Goal: Task Accomplishment & Management: Manage account settings

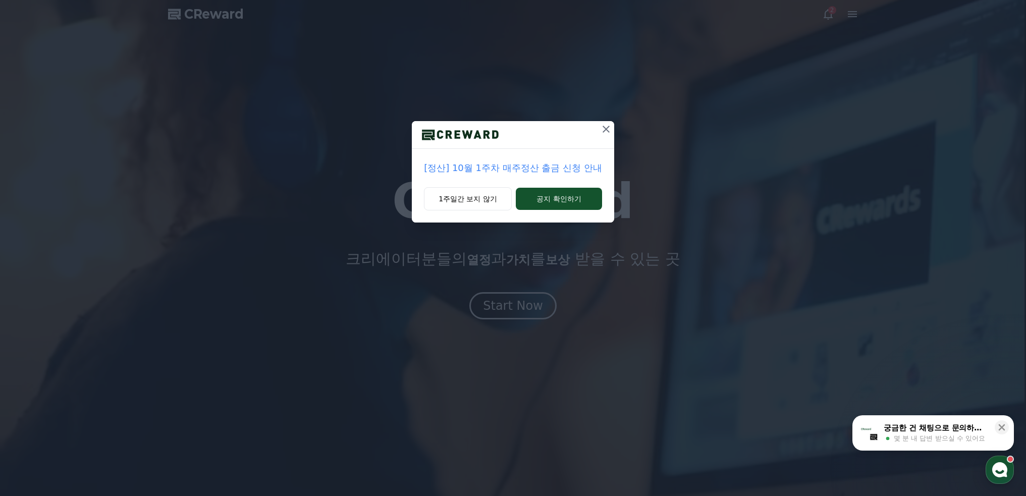
click at [602, 131] on icon at bounding box center [606, 129] width 12 height 12
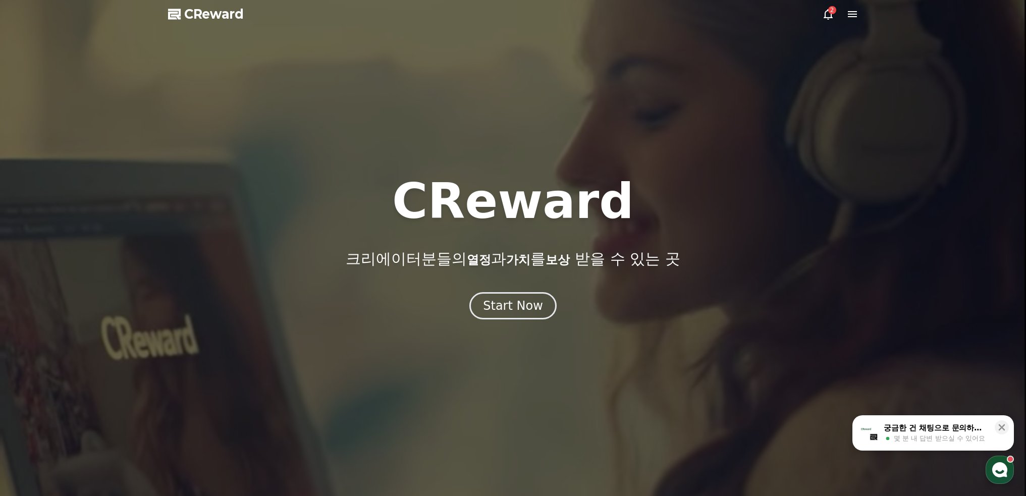
click at [842, 16] on div "2" at bounding box center [840, 14] width 36 height 12
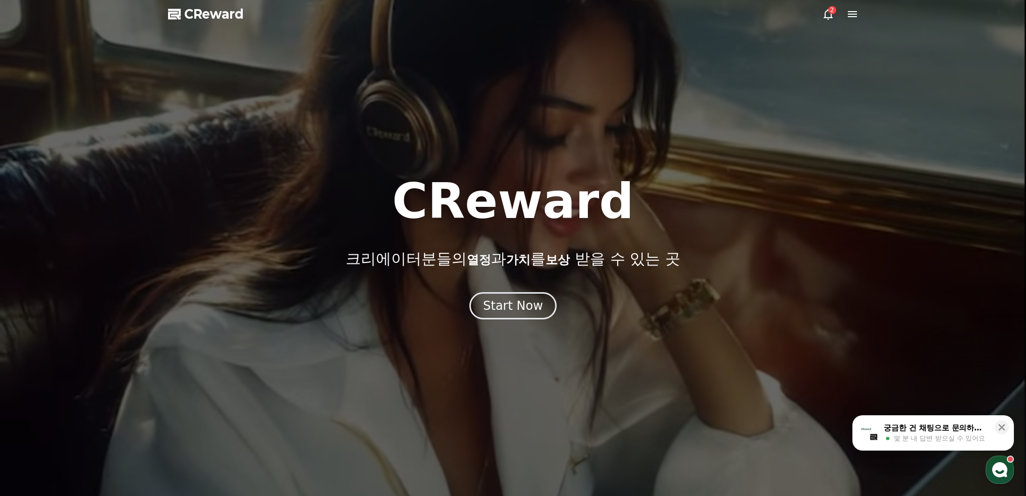
click at [852, 15] on icon at bounding box center [852, 14] width 9 height 6
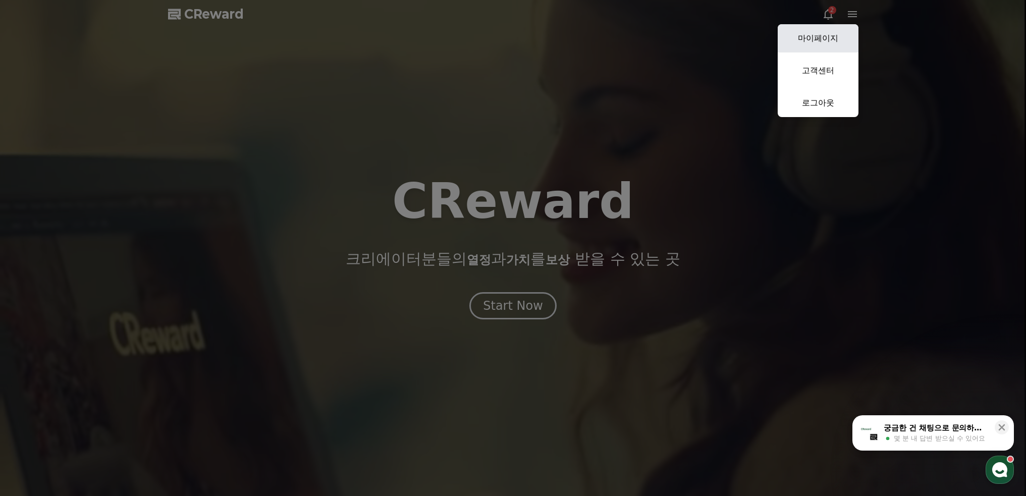
click at [817, 41] on link "마이페이지" at bounding box center [817, 38] width 81 height 28
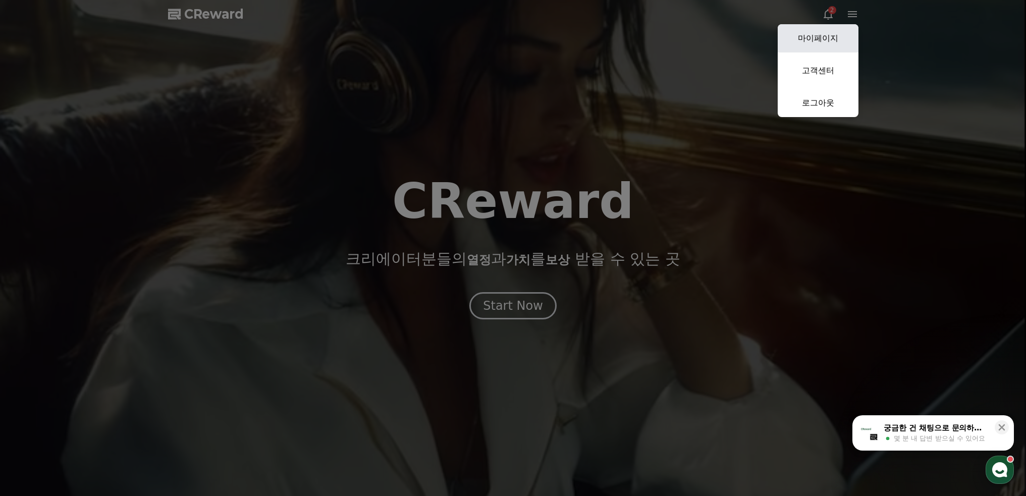
select select "**********"
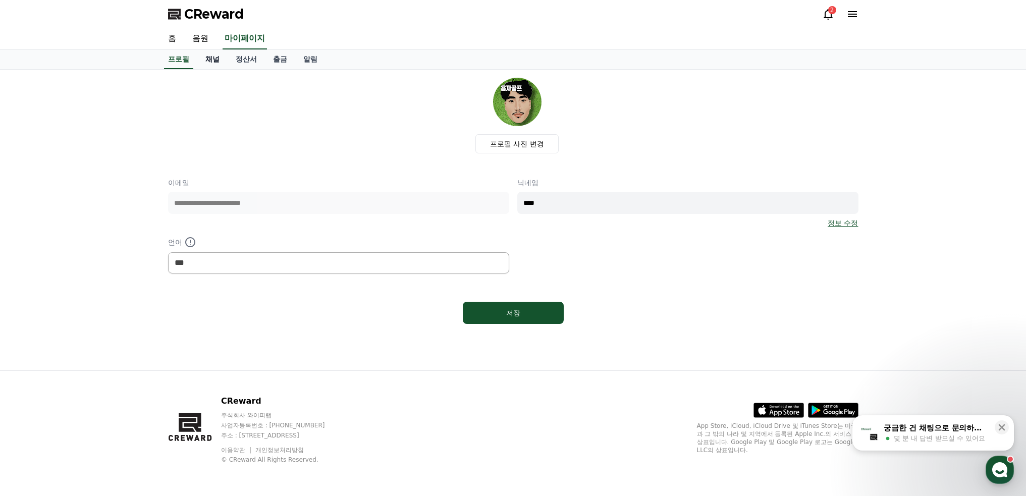
click at [218, 62] on link "채널" at bounding box center [212, 59] width 30 height 19
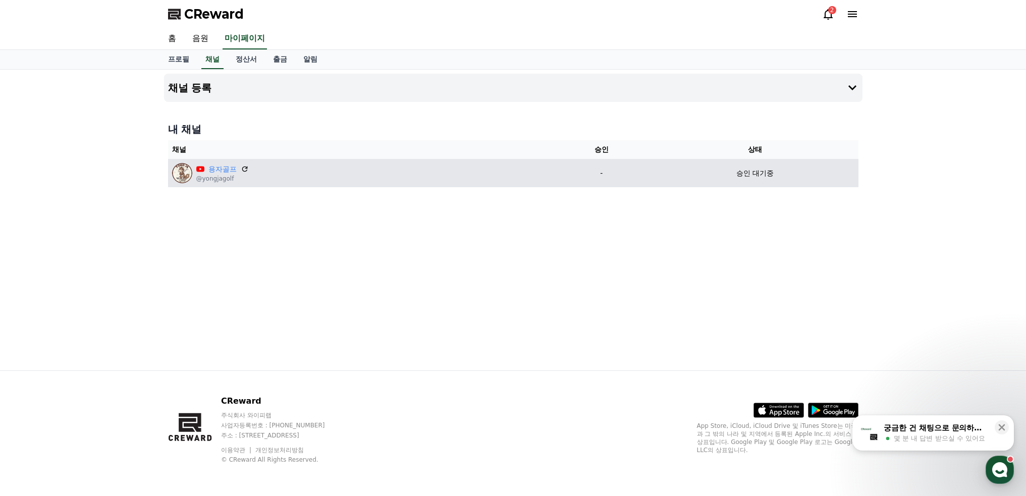
click at [767, 173] on p "승인 대기중" at bounding box center [754, 173] width 37 height 11
click at [767, 172] on p "승인 대기중" at bounding box center [754, 173] width 37 height 11
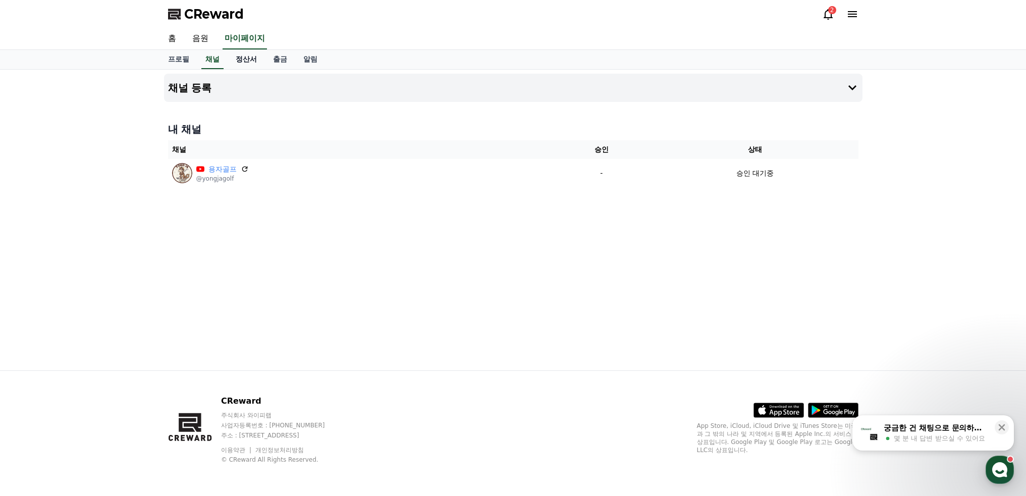
click at [250, 66] on link "정산서" at bounding box center [246, 59] width 37 height 19
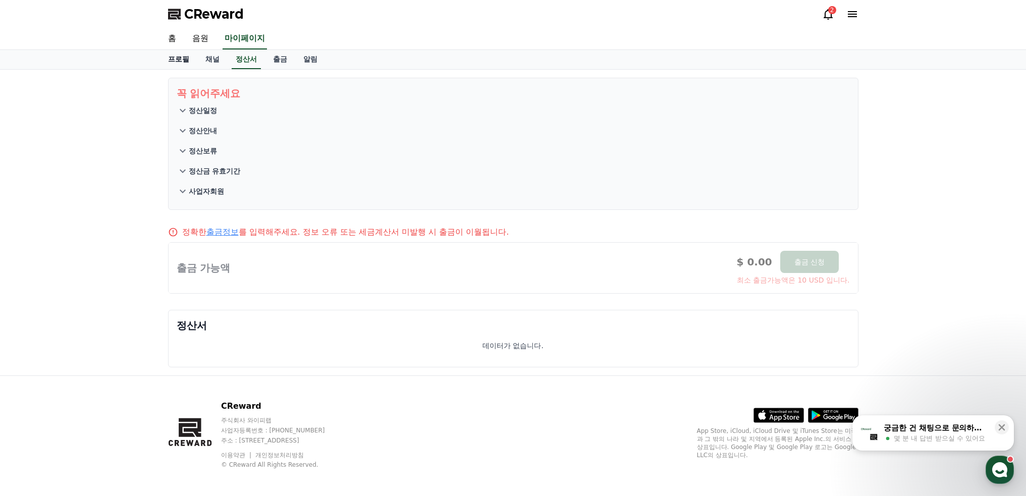
drag, startPoint x: 182, startPoint y: 59, endPoint x: 182, endPoint y: 50, distance: 9.1
click at [183, 59] on link "프로필" at bounding box center [178, 59] width 37 height 19
select select "**********"
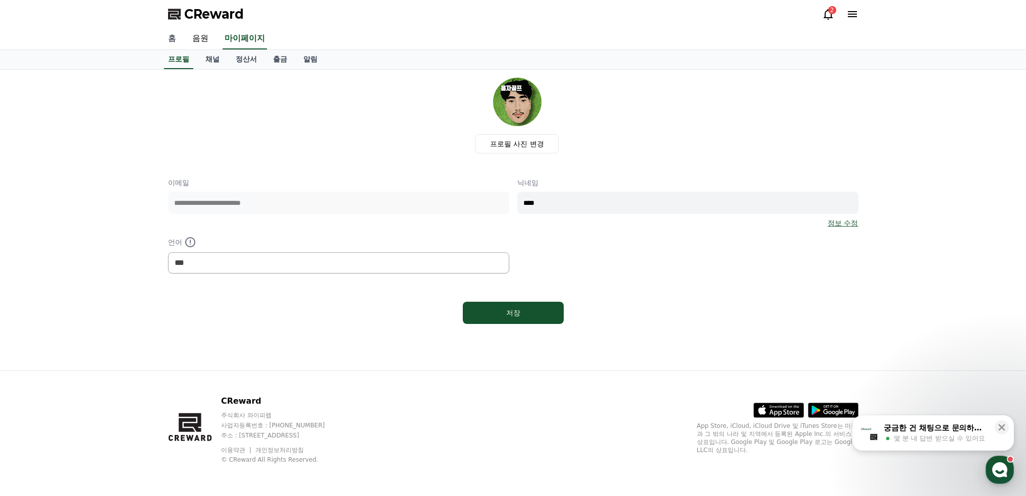
click at [172, 42] on link "홈" at bounding box center [172, 38] width 24 height 21
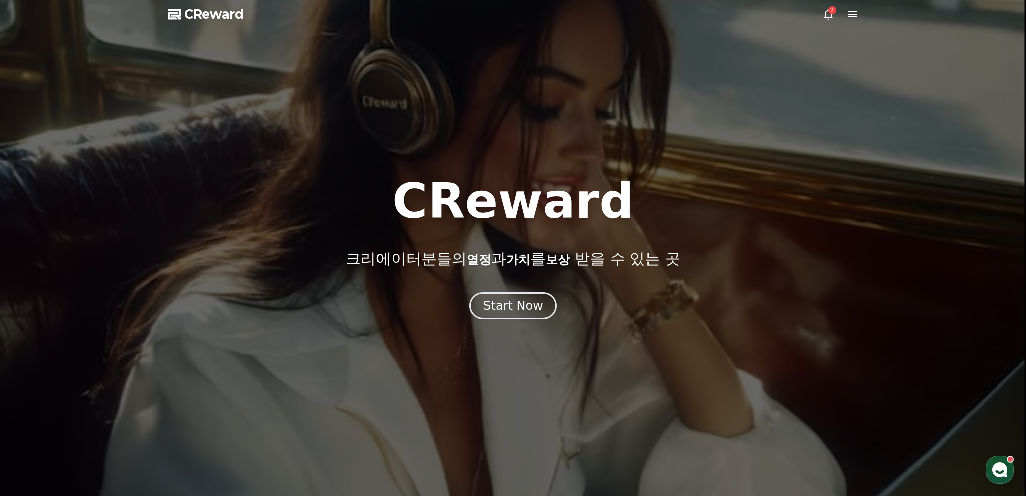
click at [862, 17] on div at bounding box center [513, 248] width 1026 height 496
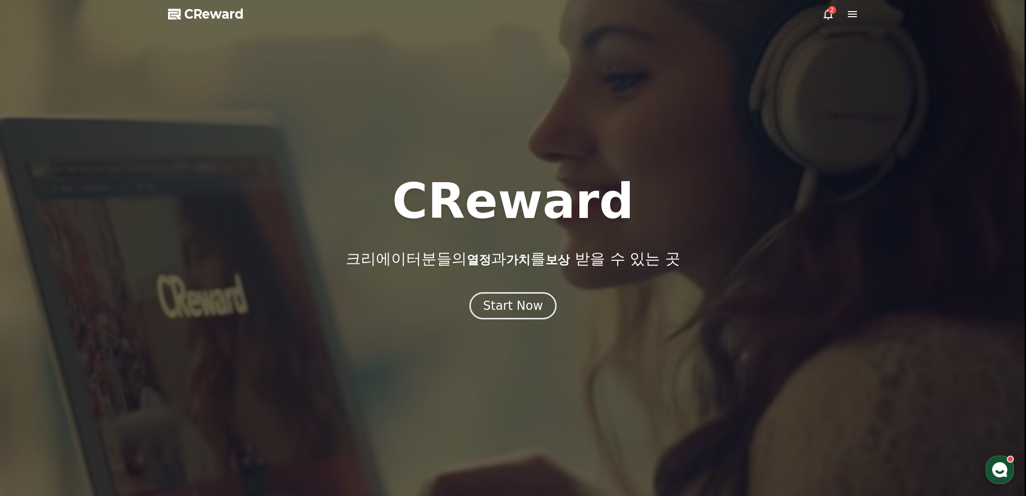
click at [847, 17] on icon at bounding box center [852, 14] width 12 height 12
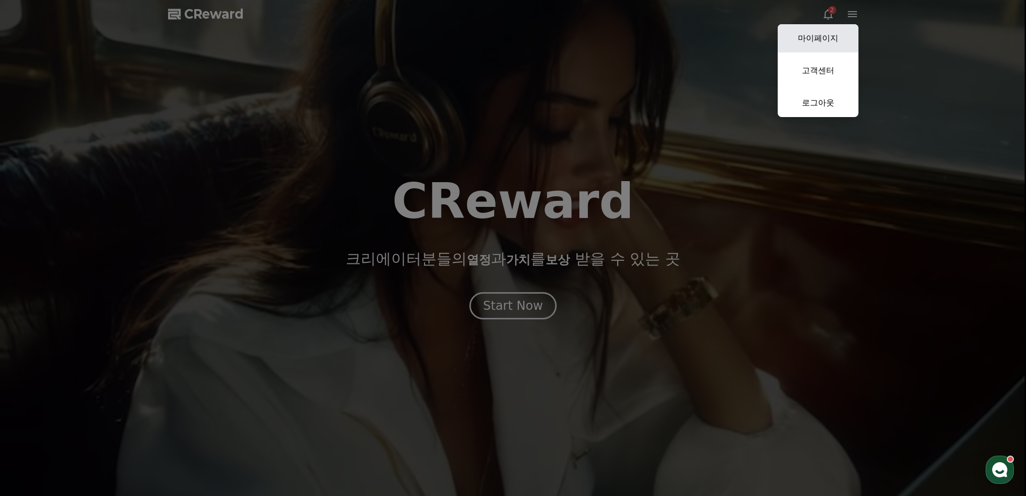
click at [791, 44] on link "마이페이지" at bounding box center [817, 38] width 81 height 28
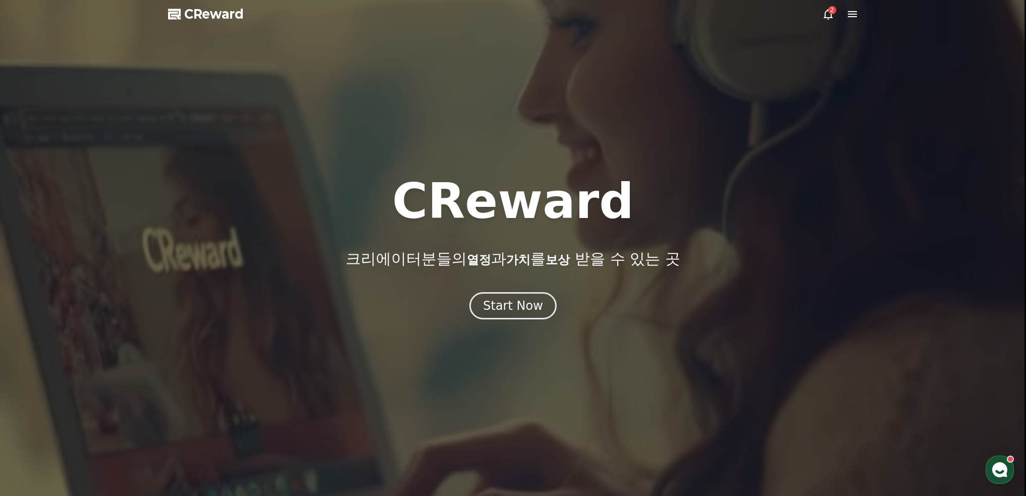
select select "**********"
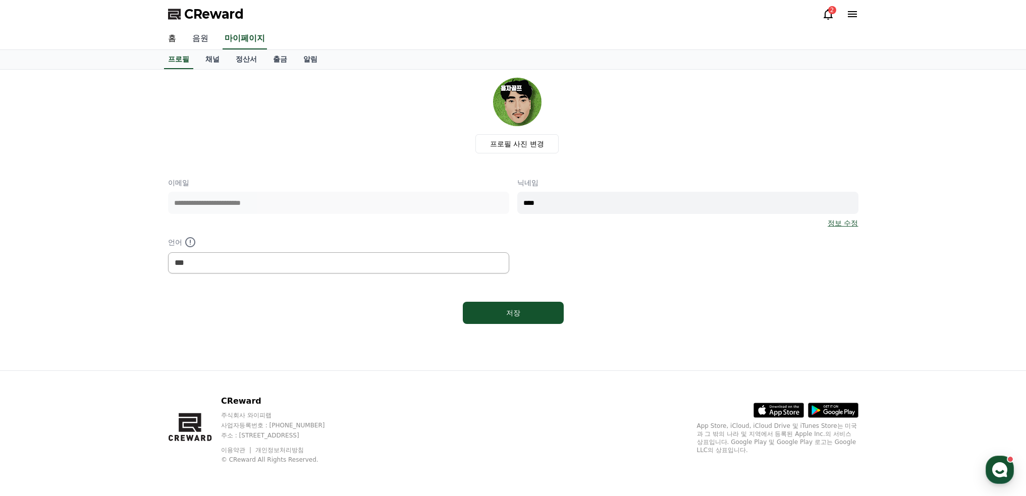
click at [193, 42] on link "음원" at bounding box center [200, 38] width 32 height 21
